Goal: Find specific page/section: Find specific page/section

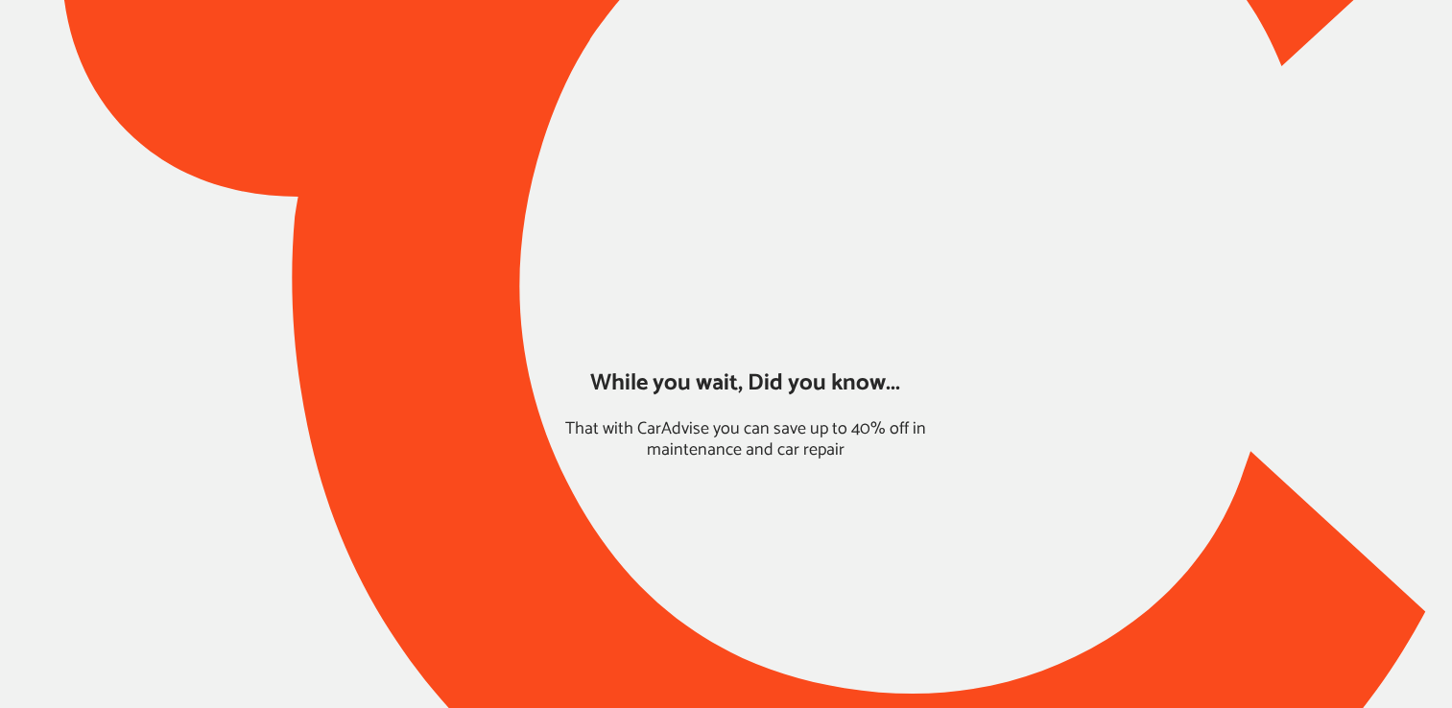
type input "*****"
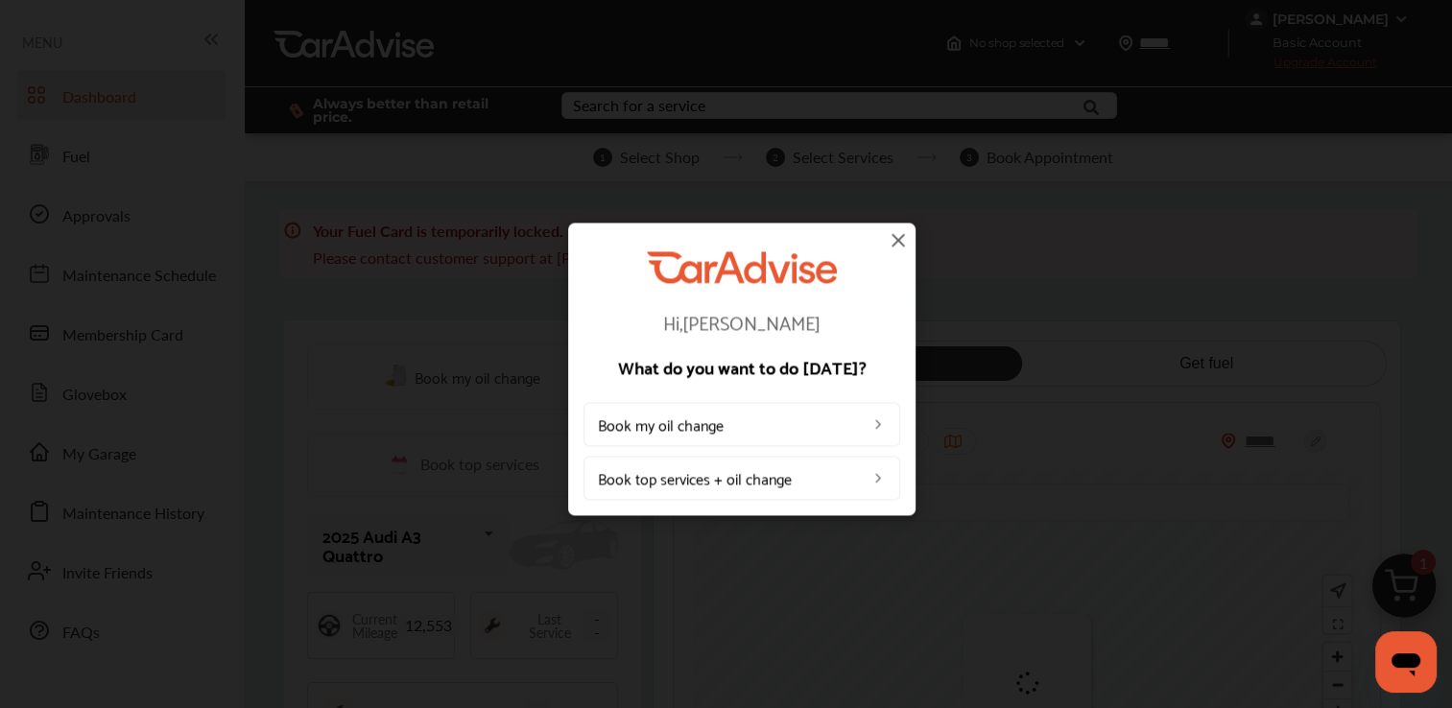
click at [898, 244] on img at bounding box center [898, 239] width 23 height 23
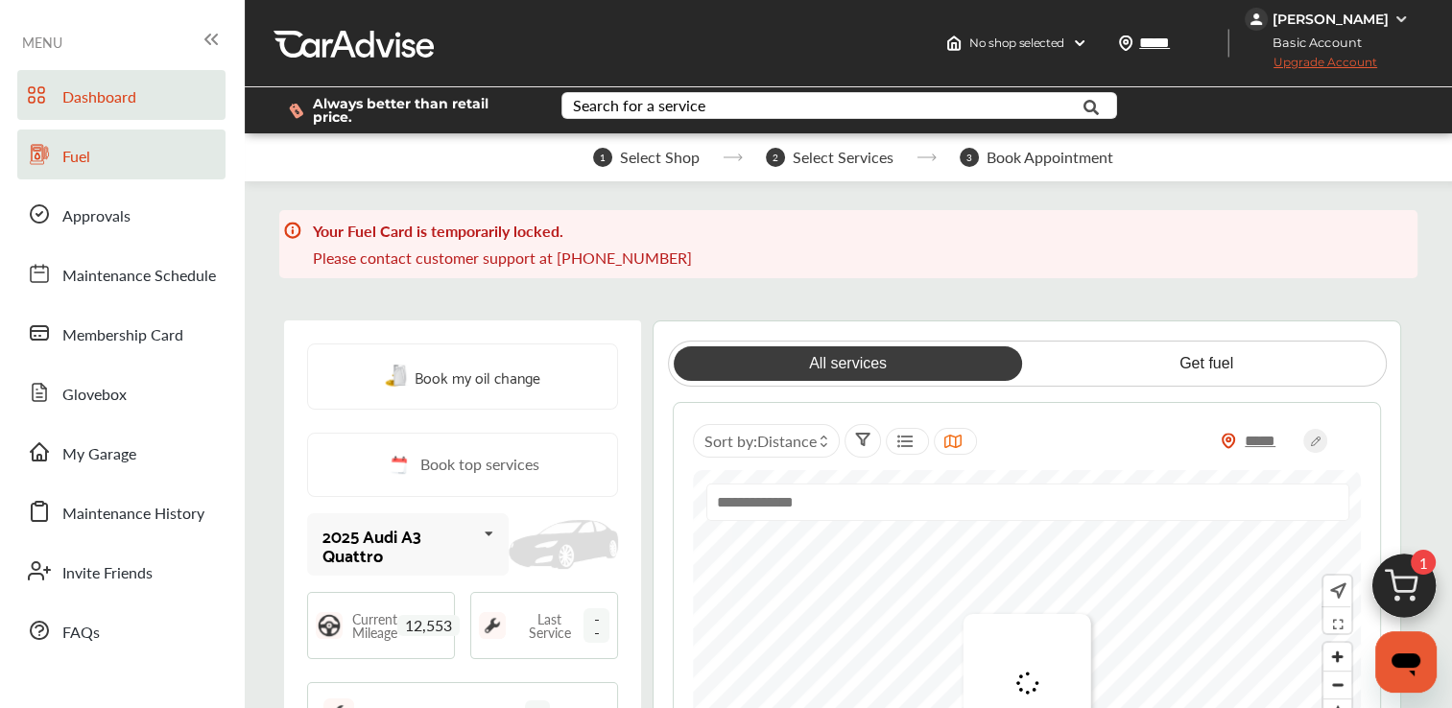
click at [142, 163] on link "Fuel" at bounding box center [121, 155] width 208 height 50
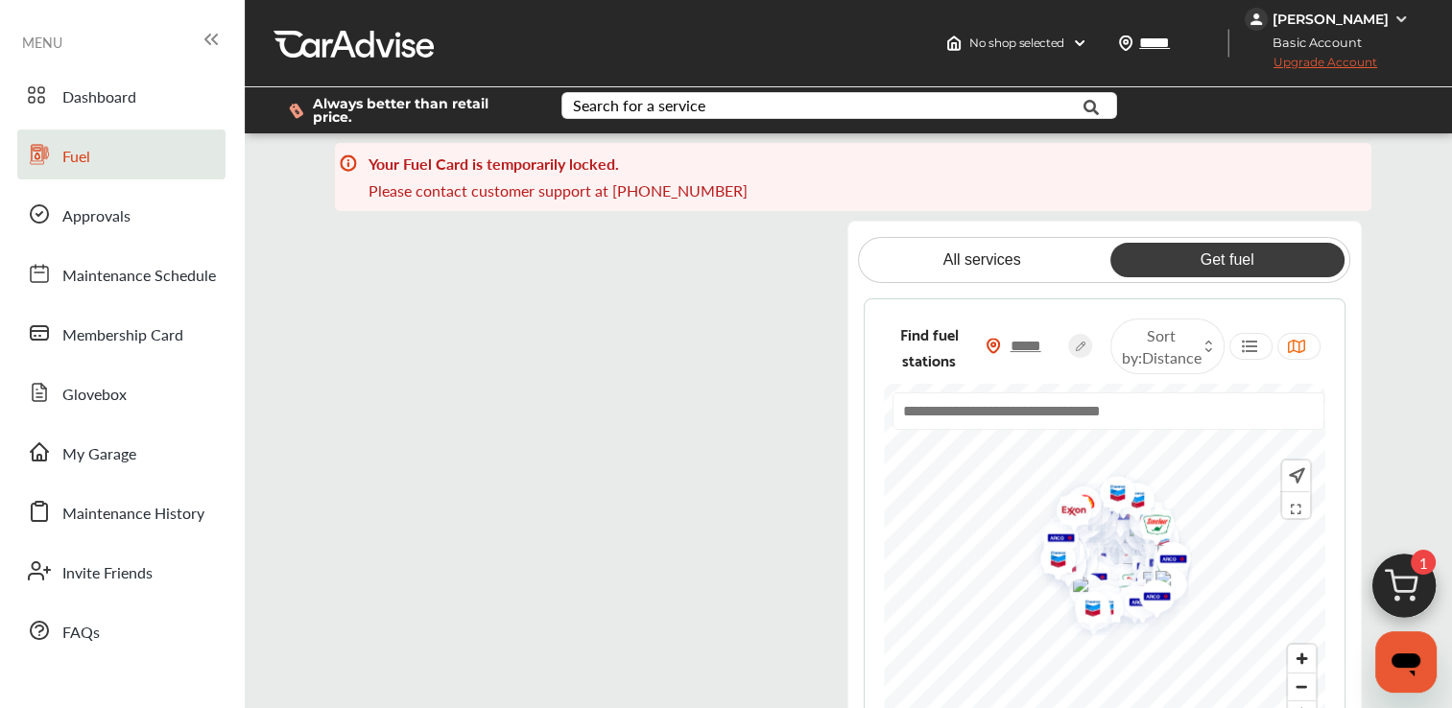
click at [805, 391] on flutter-view at bounding box center [576, 496] width 482 height 551
click at [796, 368] on flutter-view at bounding box center [576, 496] width 482 height 551
click at [1144, 395] on input "text" at bounding box center [1108, 410] width 432 height 37
click at [768, 227] on flutter-view at bounding box center [576, 496] width 482 height 551
click at [357, 235] on flutter-view at bounding box center [576, 496] width 482 height 551
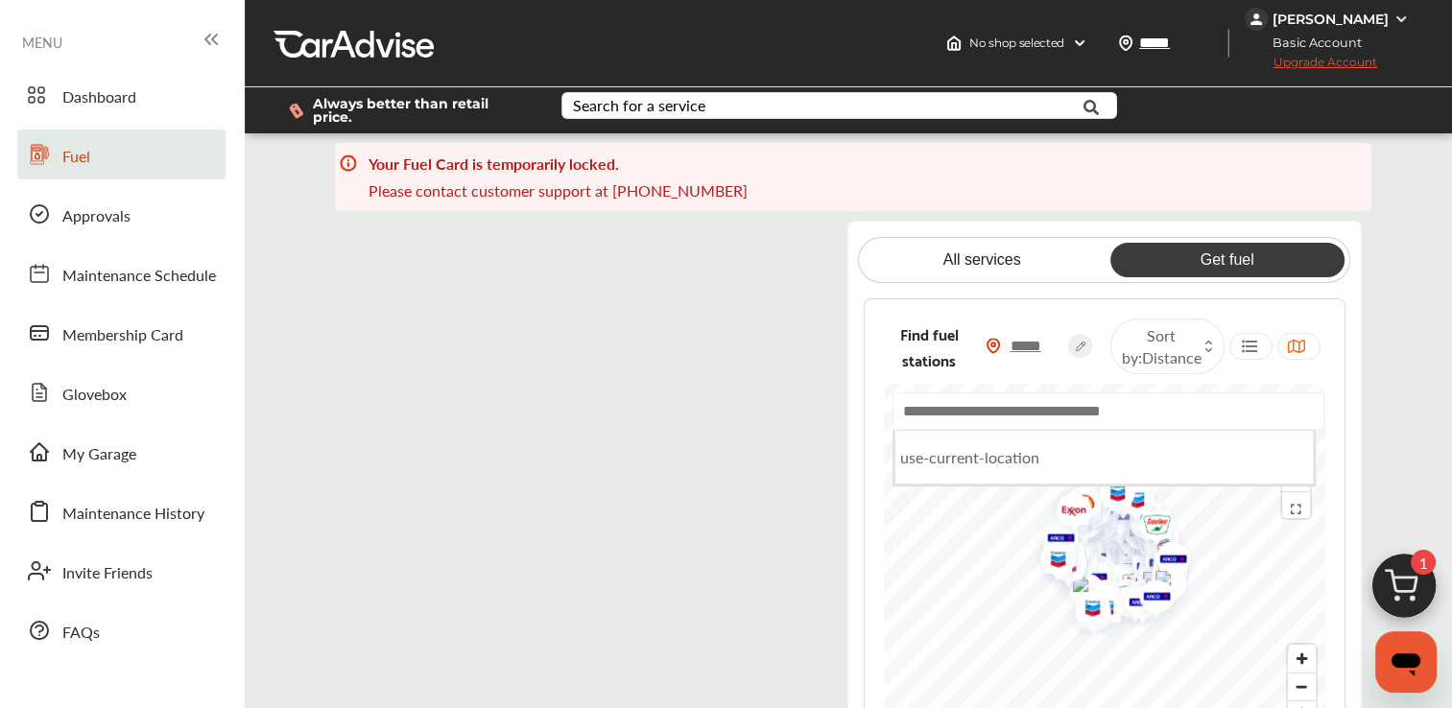
click at [1397, 279] on div "Your Fuel Card is temporarily locked. Please contact customer support at 618-49…" at bounding box center [848, 458] width 1207 height 631
click at [1085, 392] on input "text" at bounding box center [1108, 410] width 432 height 37
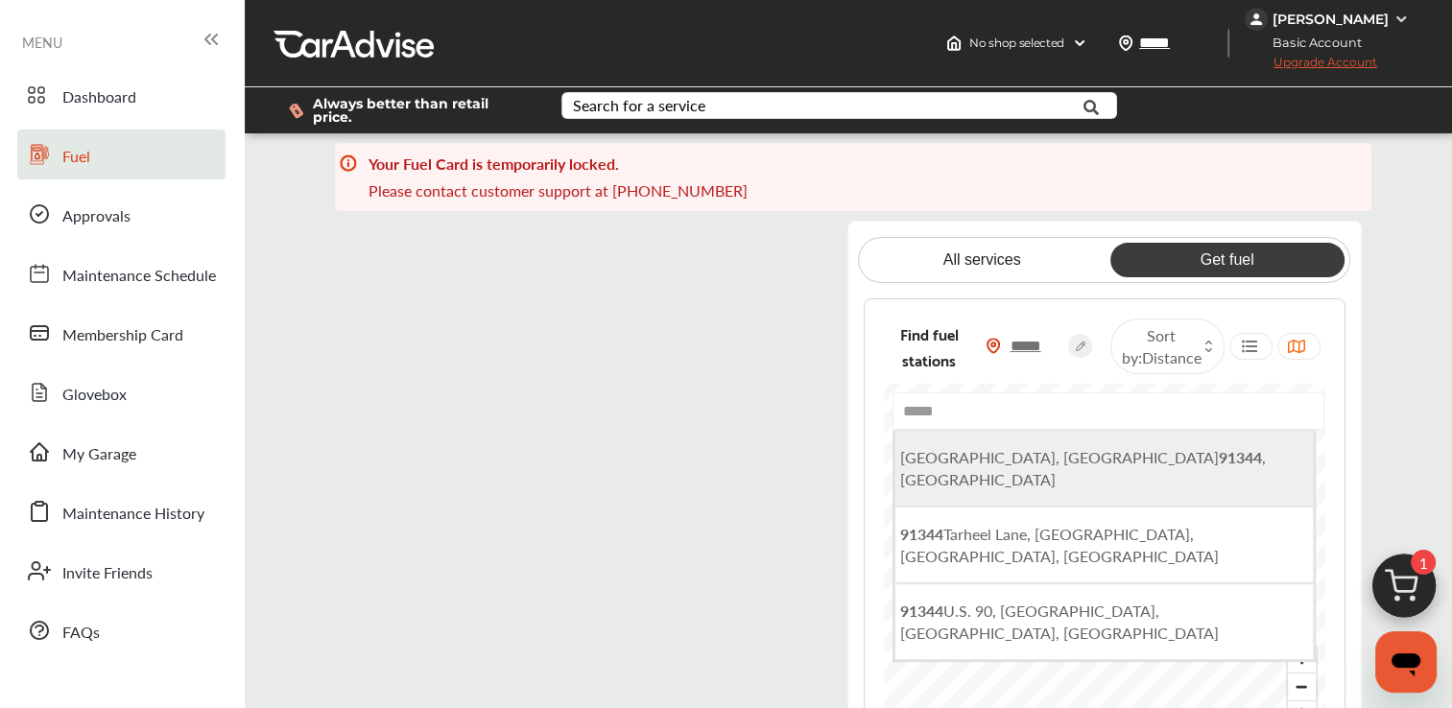
click at [1197, 433] on li "Granada Hills, CA 91344 , USA" at bounding box center [1103, 468] width 419 height 77
type input "**********"
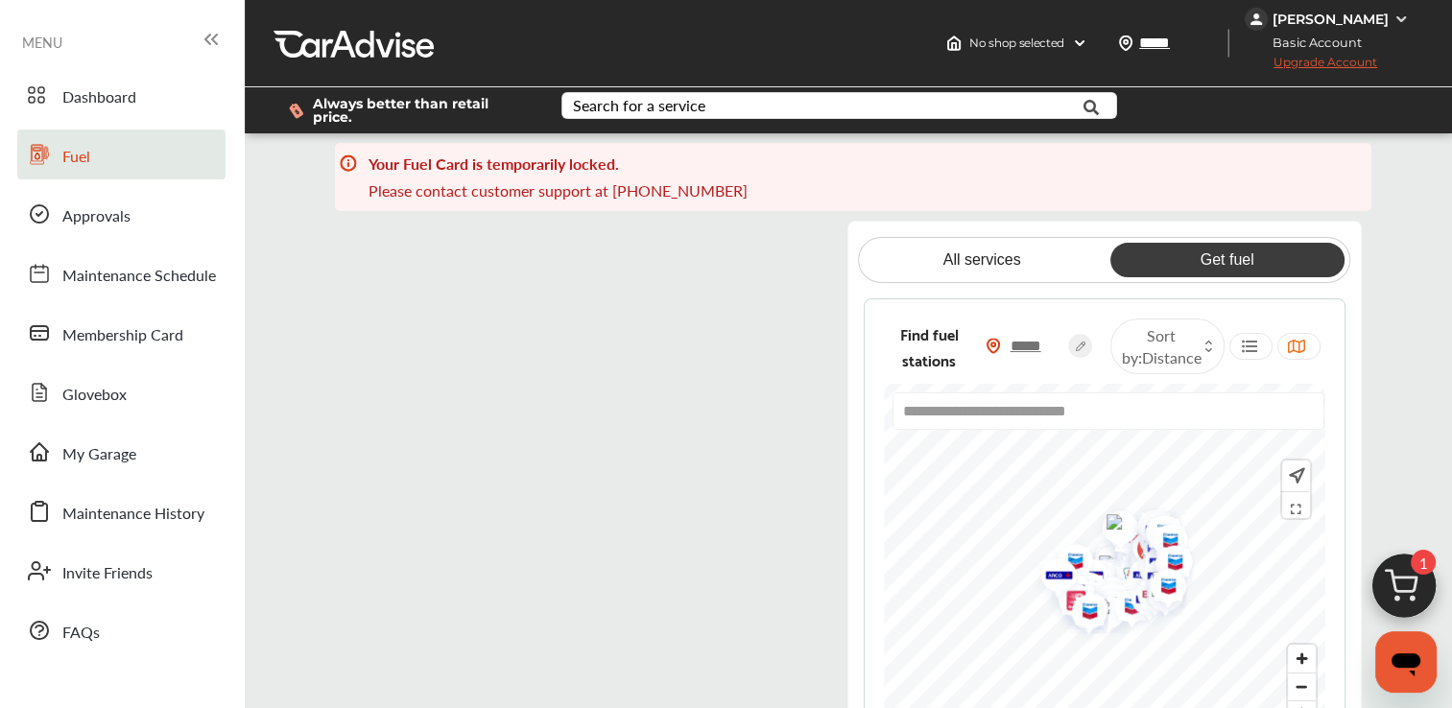
click at [1161, 397] on input "**********" at bounding box center [1108, 410] width 432 height 37
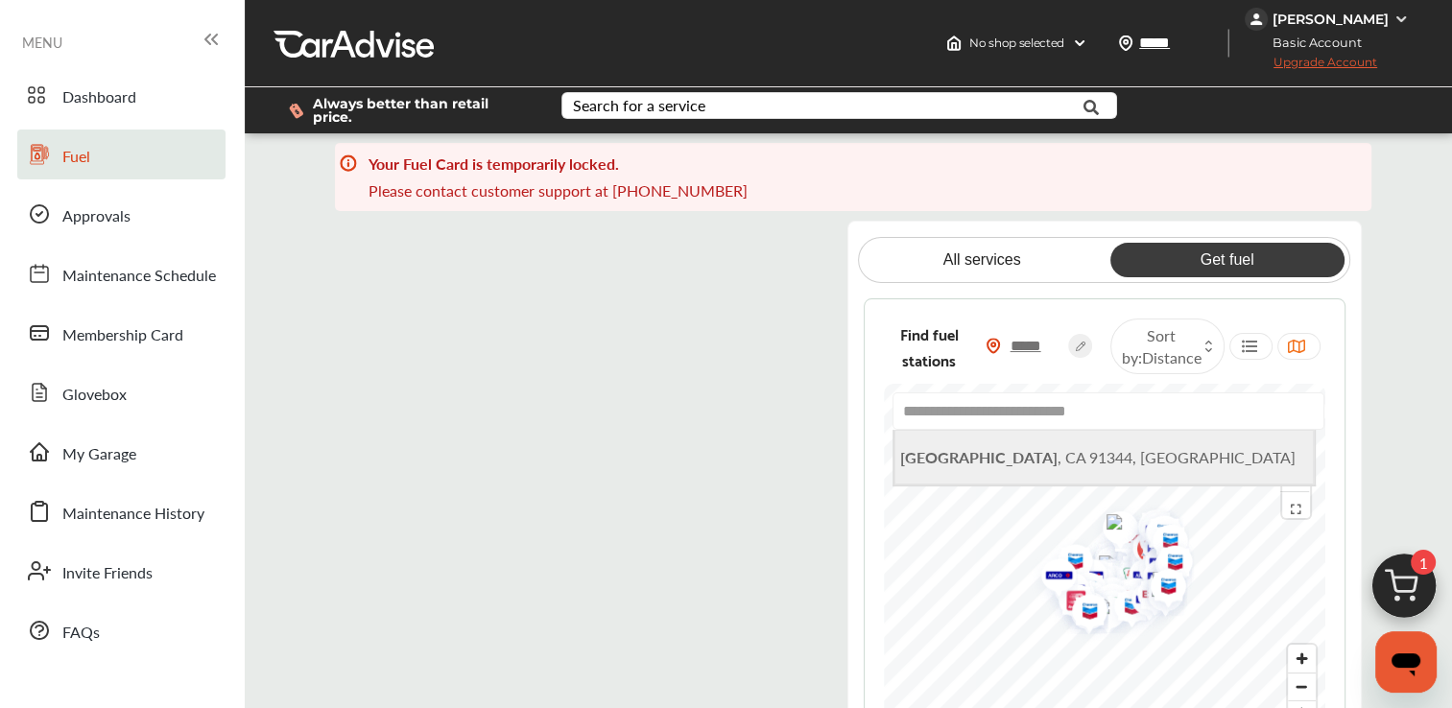
click at [1090, 446] on span "Granada Hills , CA 91344, USA" at bounding box center [1097, 457] width 395 height 22
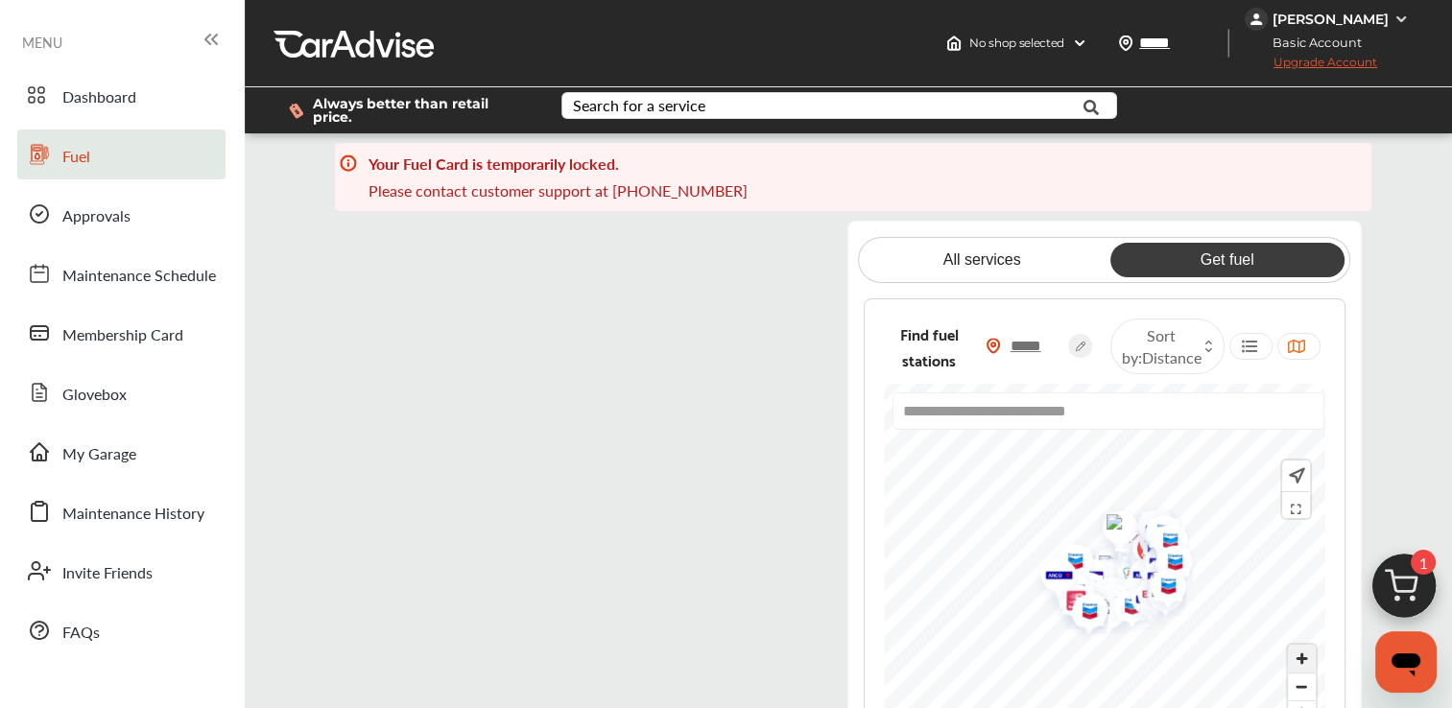
click at [1308, 645] on span "Zoom in" at bounding box center [1302, 659] width 28 height 28
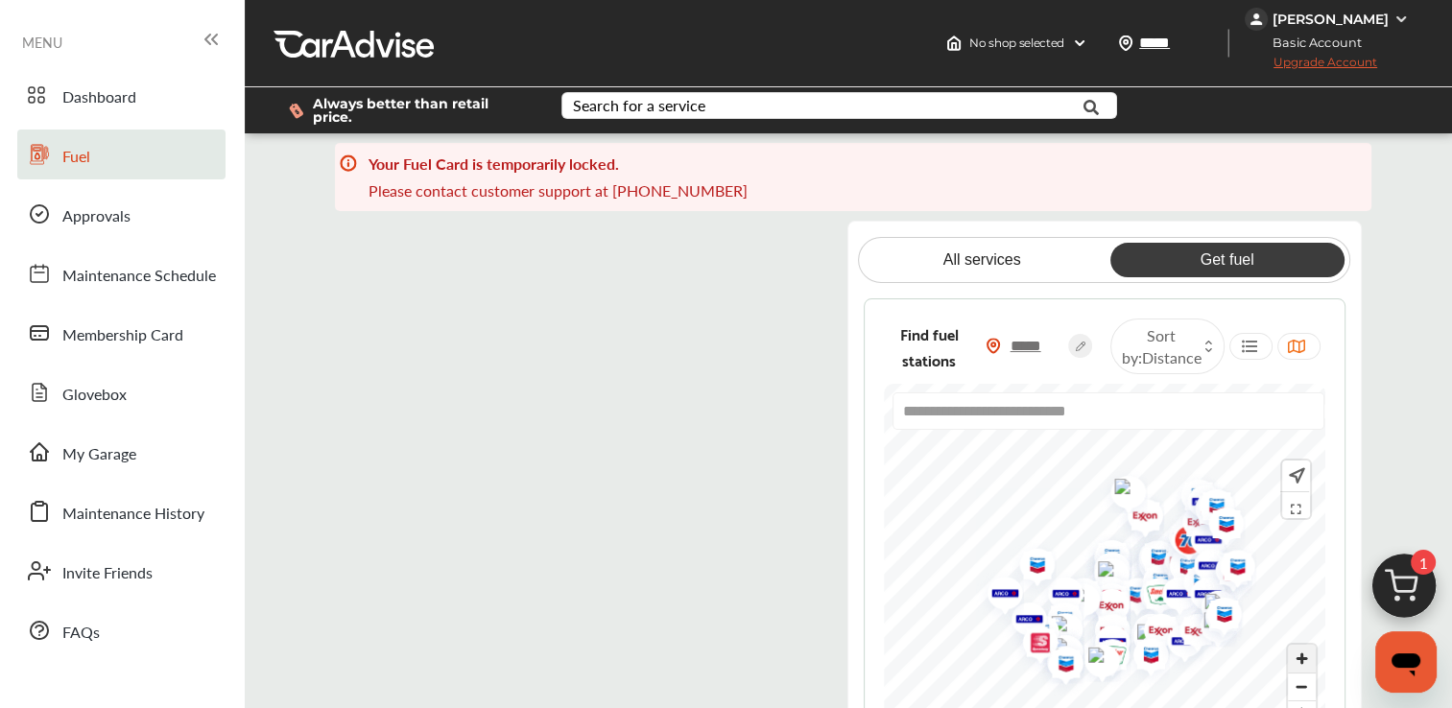
click at [1308, 645] on span "Zoom in" at bounding box center [1302, 659] width 28 height 28
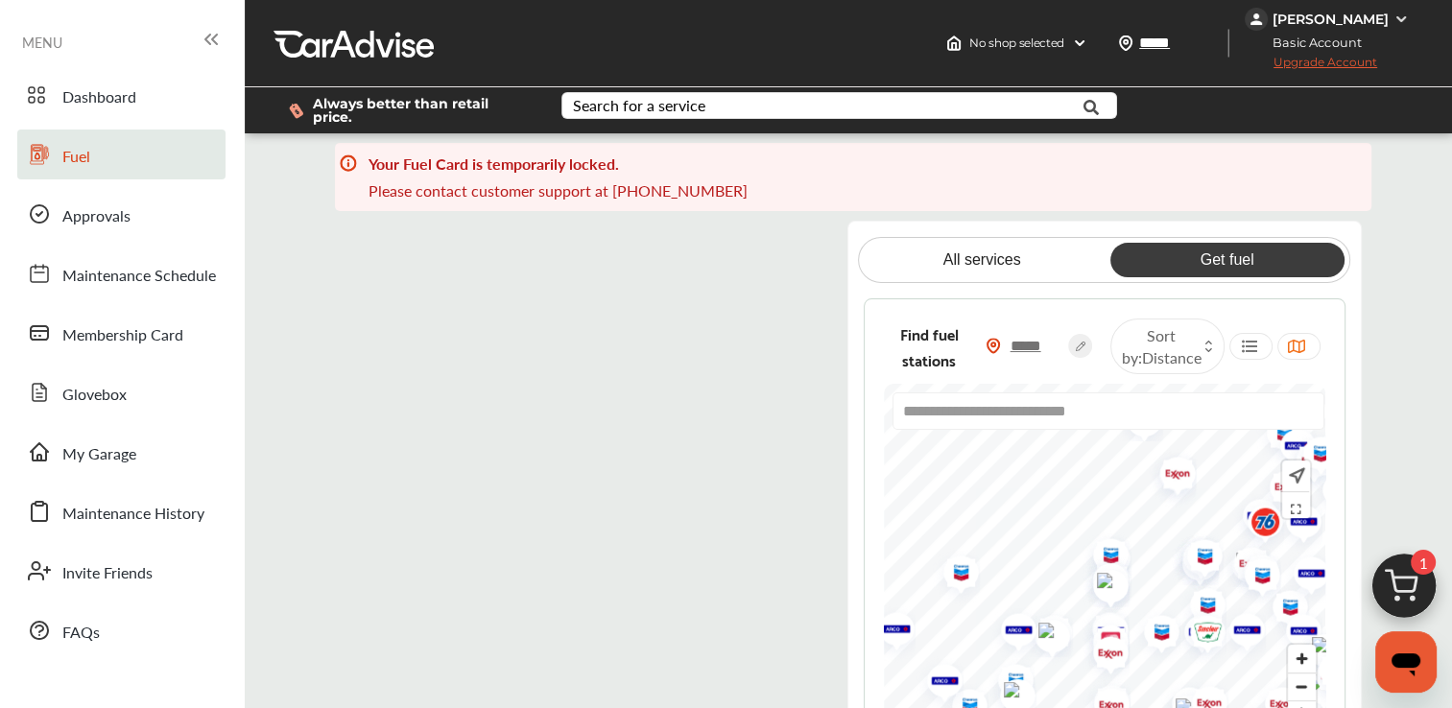
click at [959, 562] on img "Map marker" at bounding box center [954, 575] width 51 height 60
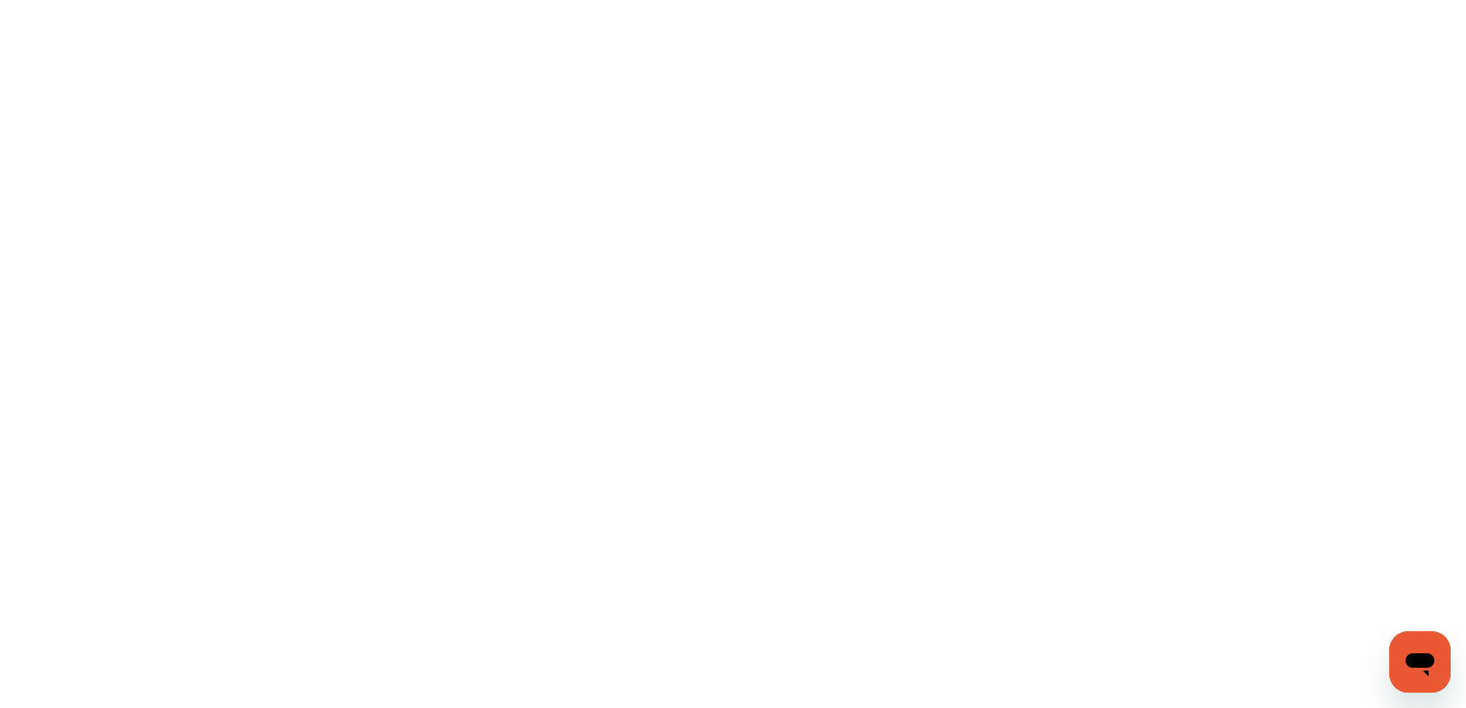
click at [65, 141] on html at bounding box center [733, 354] width 1466 height 708
click at [0, 24] on html at bounding box center [733, 354] width 1466 height 708
click at [88, 121] on html at bounding box center [733, 354] width 1466 height 708
